Goal: Information Seeking & Learning: Learn about a topic

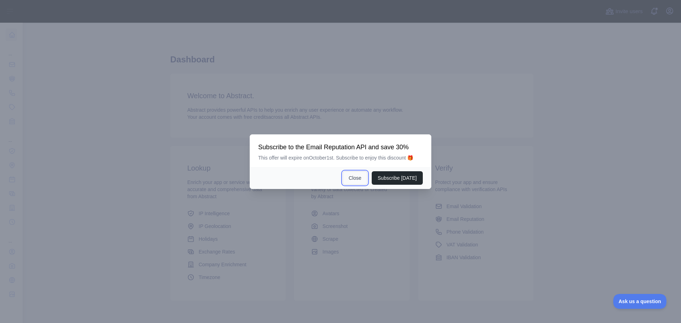
click at [355, 179] on button "Close" at bounding box center [355, 177] width 25 height 13
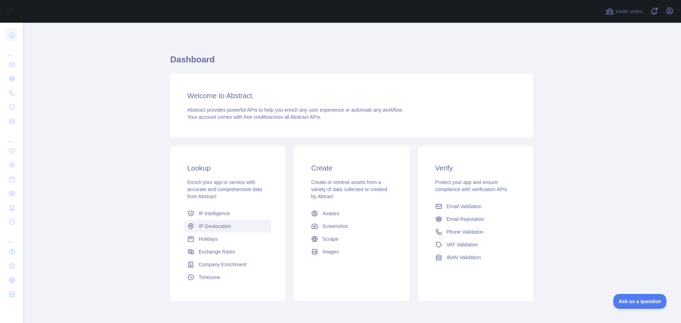
click at [207, 230] on link "IP Geolocation" at bounding box center [227, 226] width 87 height 13
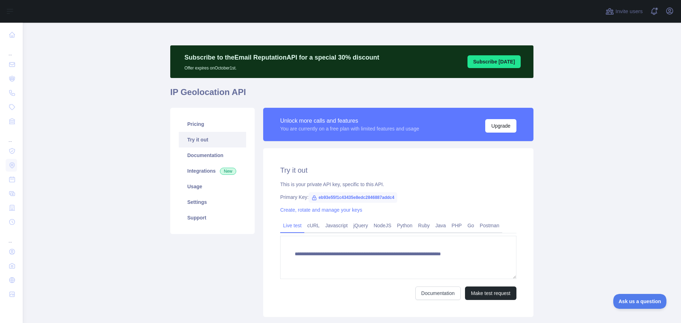
type textarea "**********"
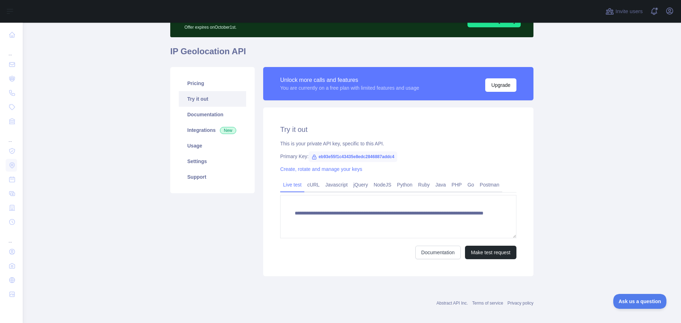
scroll to position [46, 0]
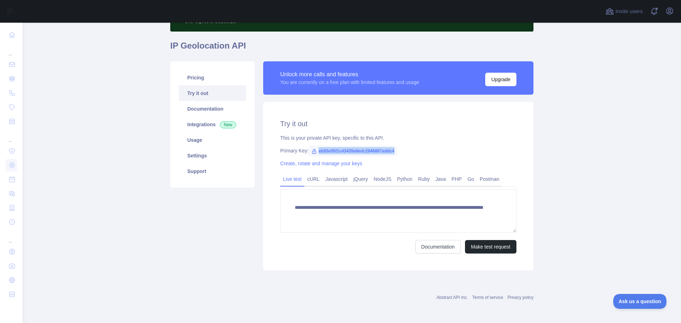
drag, startPoint x: 314, startPoint y: 150, endPoint x: 407, endPoint y: 149, distance: 92.6
click at [407, 149] on div "Primary Key: eb93e55f1c43435e8edc2846887addc4" at bounding box center [398, 150] width 236 height 7
copy span "eb93e55f1c43435e8edc2846887addc4"
drag, startPoint x: 167, startPoint y: 46, endPoint x: 245, endPoint y: 53, distance: 79.0
click at [245, 53] on main "**********" at bounding box center [352, 173] width 658 height 300
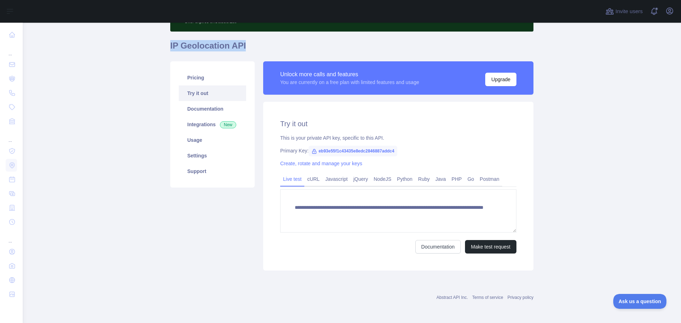
copy h1 "IP Geolocation API"
click at [212, 116] on link "Documentation" at bounding box center [212, 109] width 67 height 16
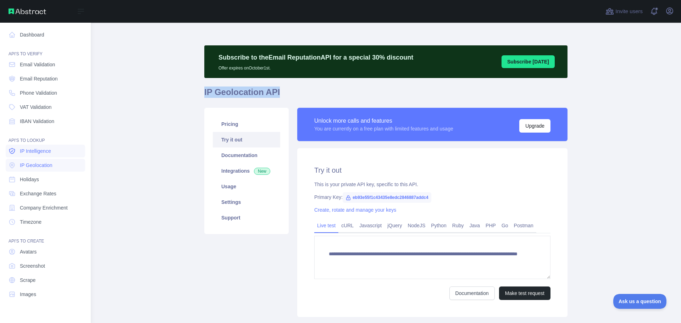
click at [38, 154] on span "IP Intelligence" at bounding box center [35, 151] width 31 height 7
click at [44, 165] on span "IP Geolocation" at bounding box center [36, 165] width 33 height 7
click at [39, 178] on link "Holidays" at bounding box center [45, 179] width 79 height 13
click at [47, 153] on span "IP Intelligence" at bounding box center [35, 151] width 31 height 7
